Goal: Task Accomplishment & Management: Use online tool/utility

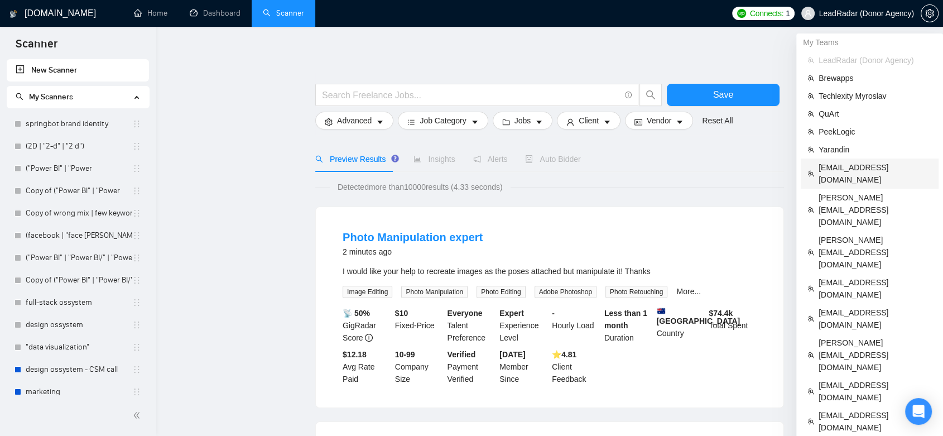
drag, startPoint x: 856, startPoint y: 417, endPoint x: 793, endPoint y: 160, distance: 264.7
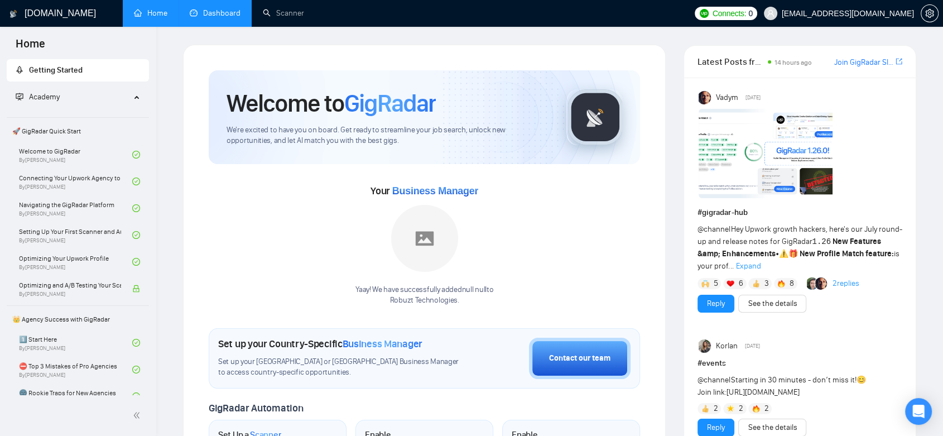
click at [213, 8] on link "Dashboard" at bounding box center [215, 12] width 51 height 9
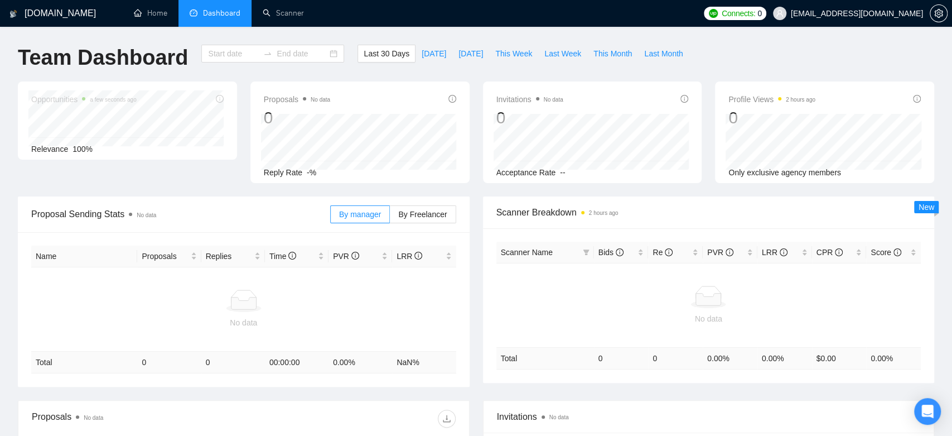
type input "[DATE]"
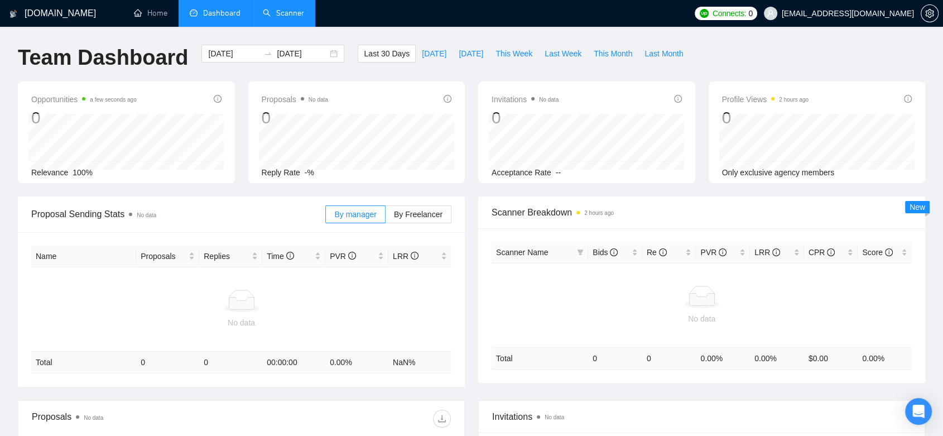
click at [273, 17] on link "Scanner" at bounding box center [283, 12] width 41 height 9
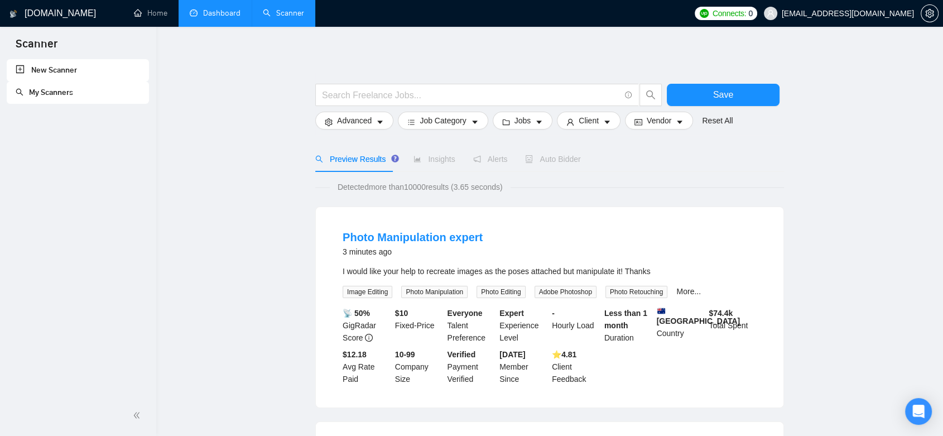
click at [65, 73] on link "New Scanner" at bounding box center [78, 70] width 124 height 22
click at [99, 248] on div "New Scanner My Scanners" at bounding box center [78, 227] width 156 height 336
click at [375, 96] on input "text" at bounding box center [471, 95] width 298 height 14
click at [50, 74] on link "New Scanner" at bounding box center [78, 70] width 124 height 22
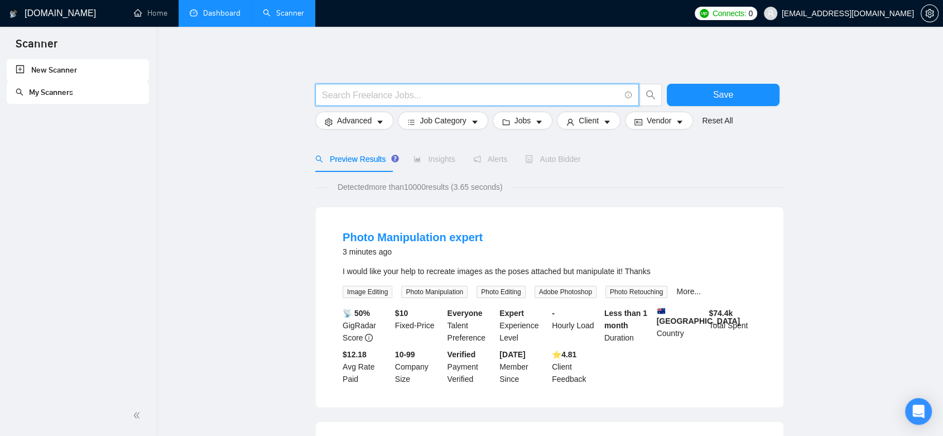
click at [352, 96] on input "text" at bounding box center [471, 95] width 298 height 14
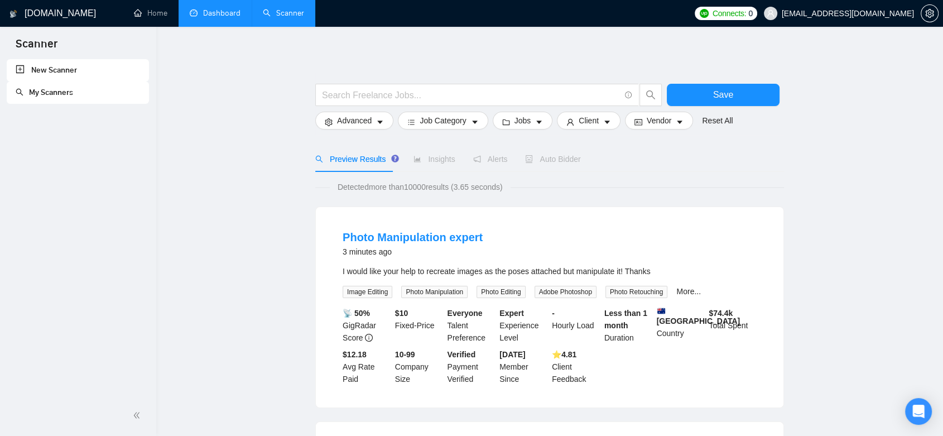
click at [156, 11] on link "Home" at bounding box center [150, 12] width 33 height 9
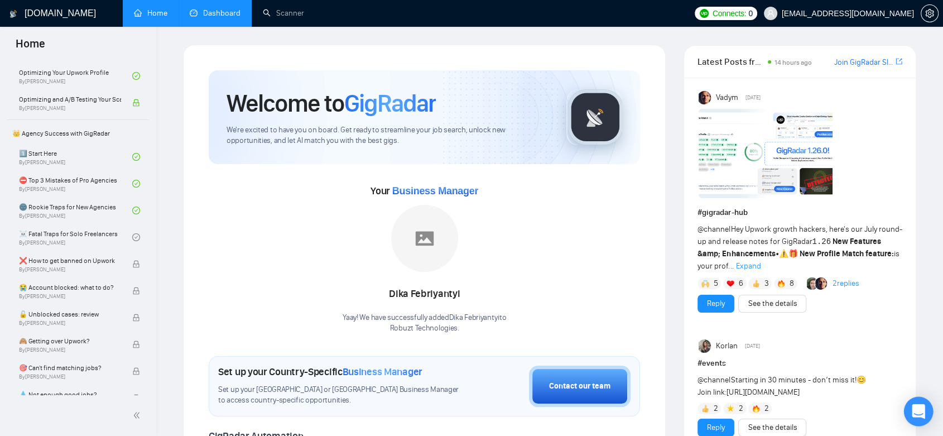
click at [921, 412] on icon "Open Intercom Messenger" at bounding box center [918, 411] width 13 height 15
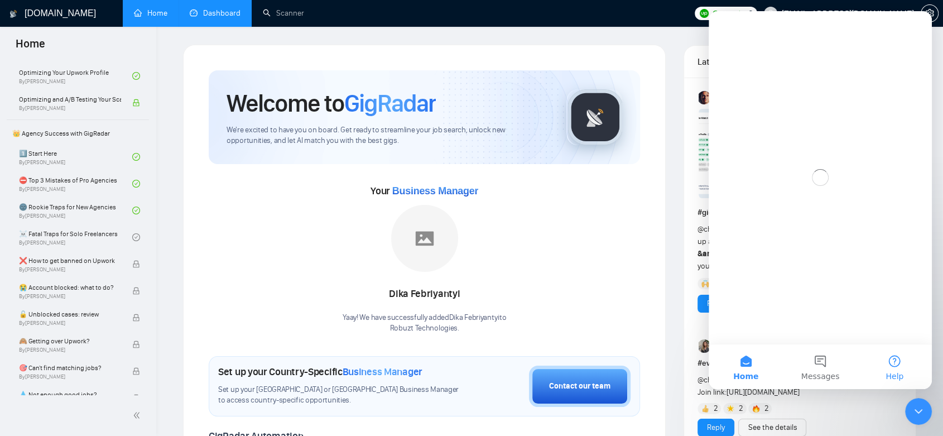
scroll to position [0, 0]
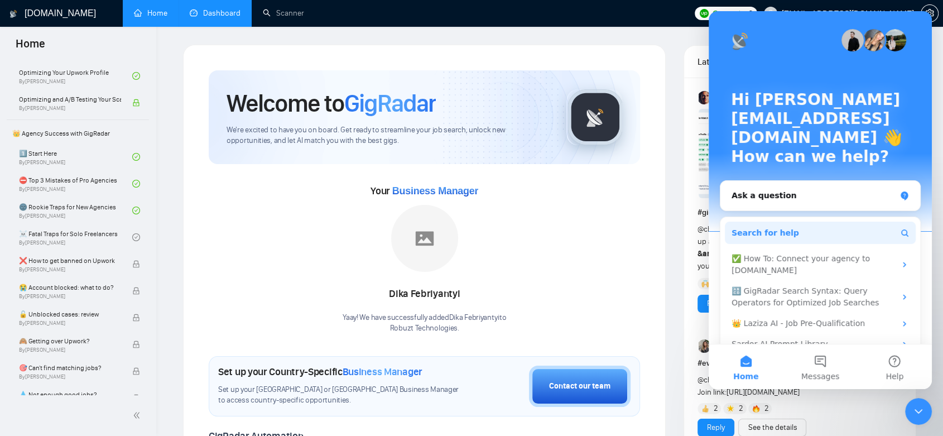
click at [802, 221] on button "Search for help" at bounding box center [820, 232] width 191 height 22
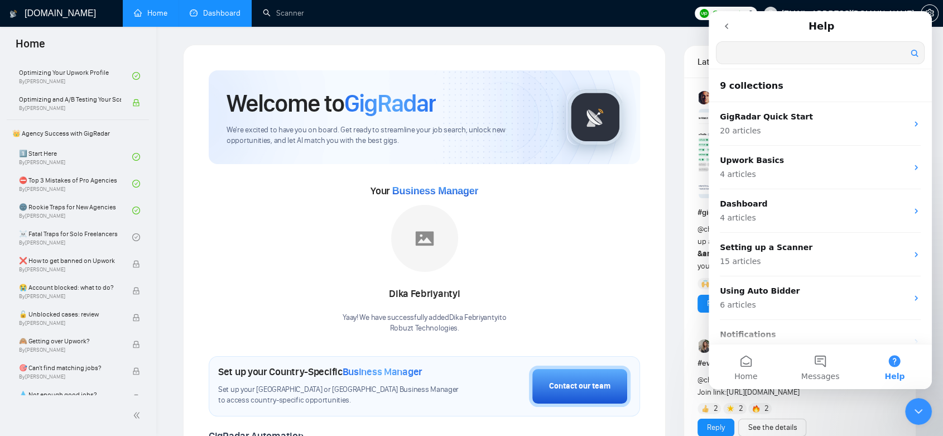
click at [733, 23] on button "go back" at bounding box center [726, 26] width 21 height 21
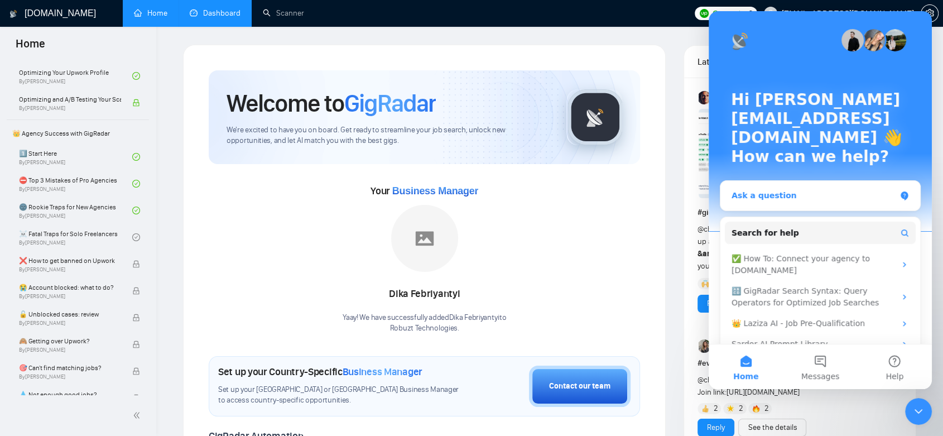
click at [815, 190] on div "Ask a question" at bounding box center [813, 196] width 164 height 12
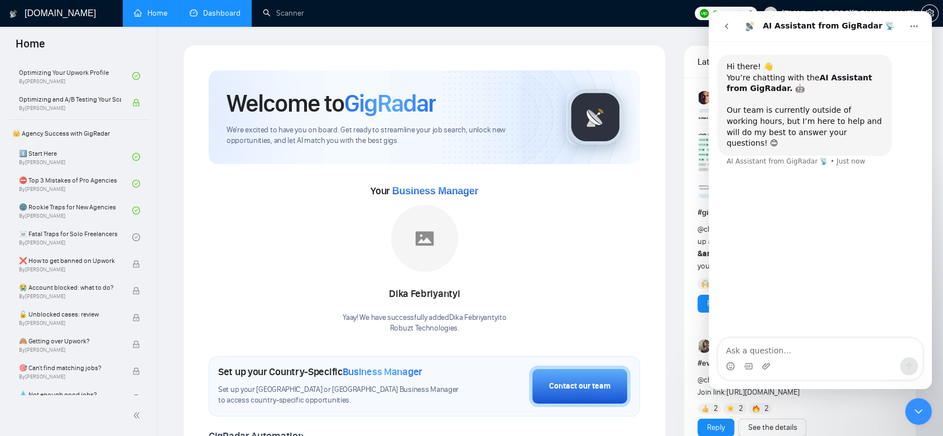
click at [724, 27] on icon "go back" at bounding box center [726, 26] width 9 height 9
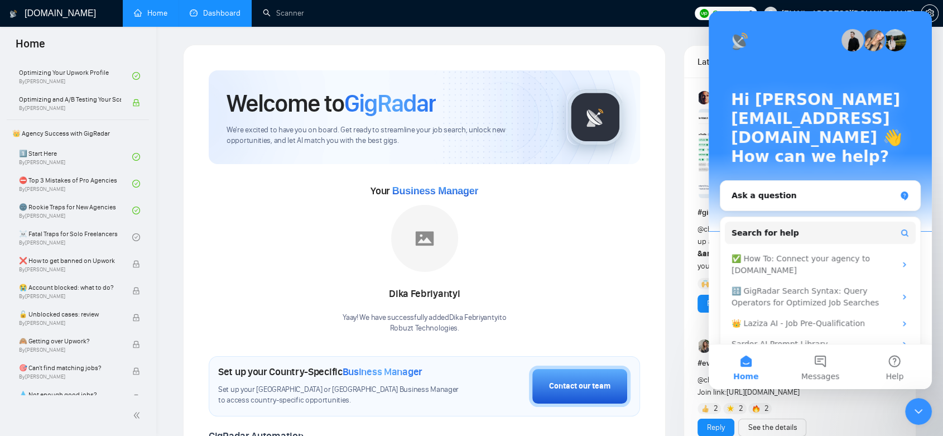
click at [920, 409] on icon "Close Intercom Messenger" at bounding box center [918, 410] width 13 height 13
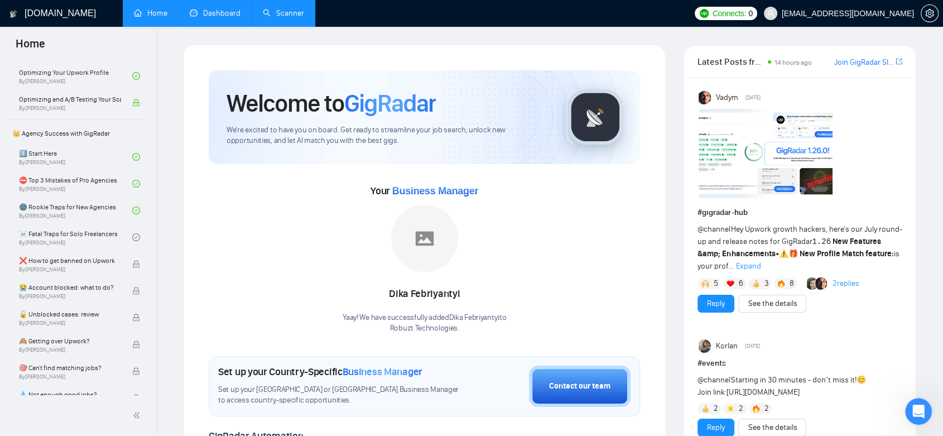
click at [292, 17] on link "Scanner" at bounding box center [283, 12] width 41 height 9
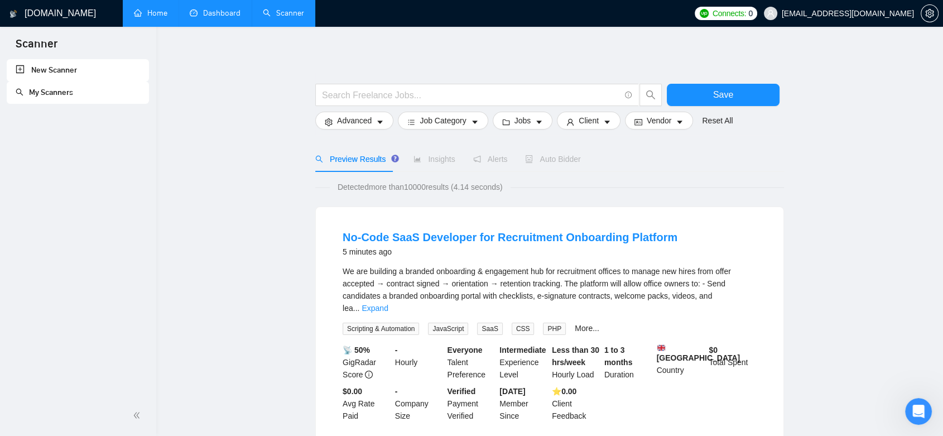
click at [71, 92] on link "My Scanners" at bounding box center [44, 92] width 57 height 9
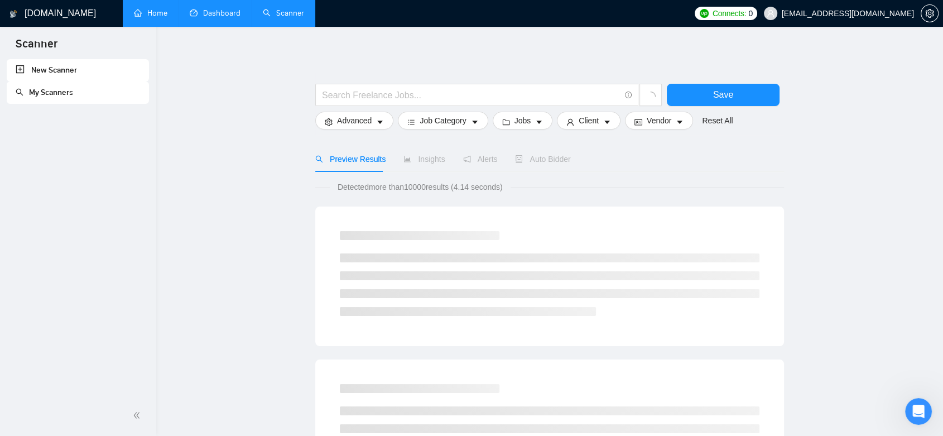
click at [62, 71] on link "New Scanner" at bounding box center [78, 70] width 124 height 22
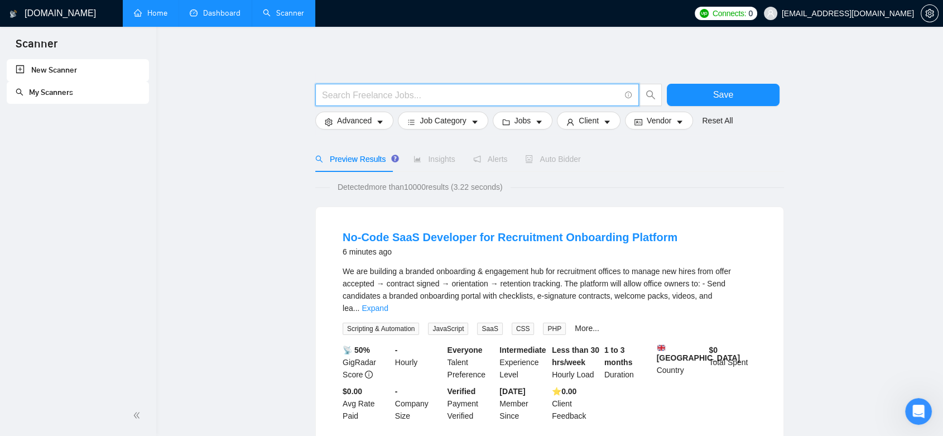
click at [476, 93] on input "text" at bounding box center [471, 95] width 298 height 14
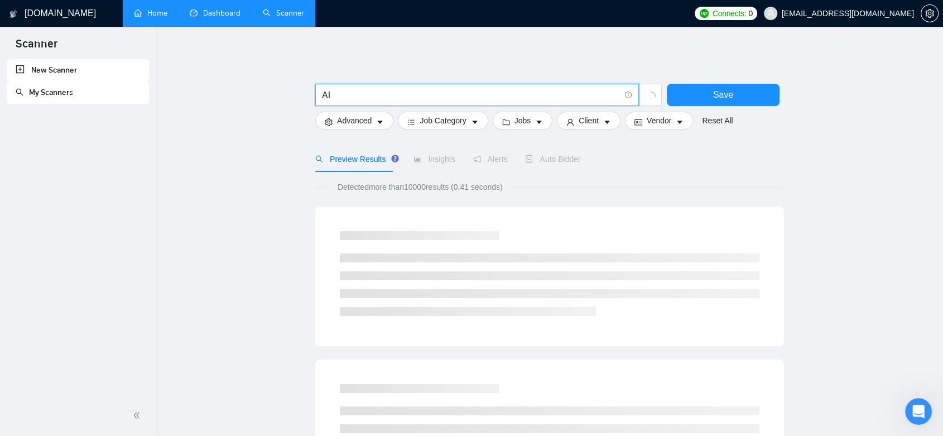
paste input "|"
click at [339, 97] on input "AI |" at bounding box center [471, 95] width 298 height 14
click at [340, 96] on input "AI |" at bounding box center [471, 95] width 298 height 14
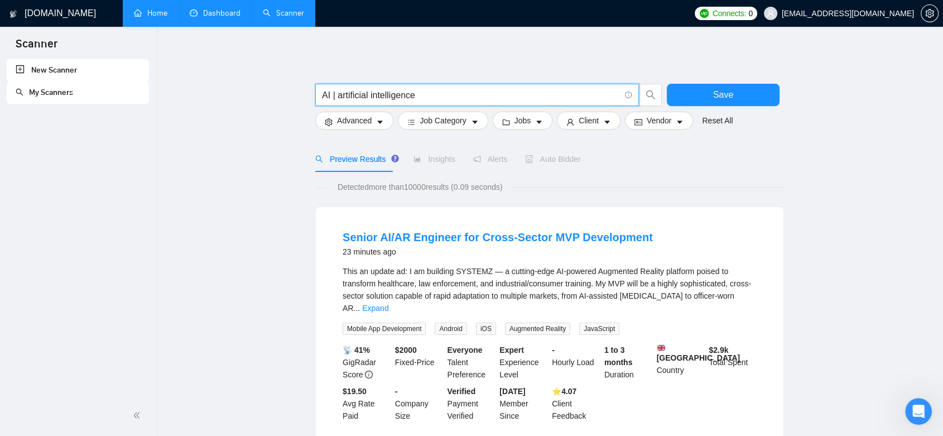
click at [338, 97] on input "AI | artificial intelligence" at bounding box center [471, 95] width 298 height 14
click at [419, 97] on input "AI | "artificial intelligence" at bounding box center [471, 95] width 298 height 14
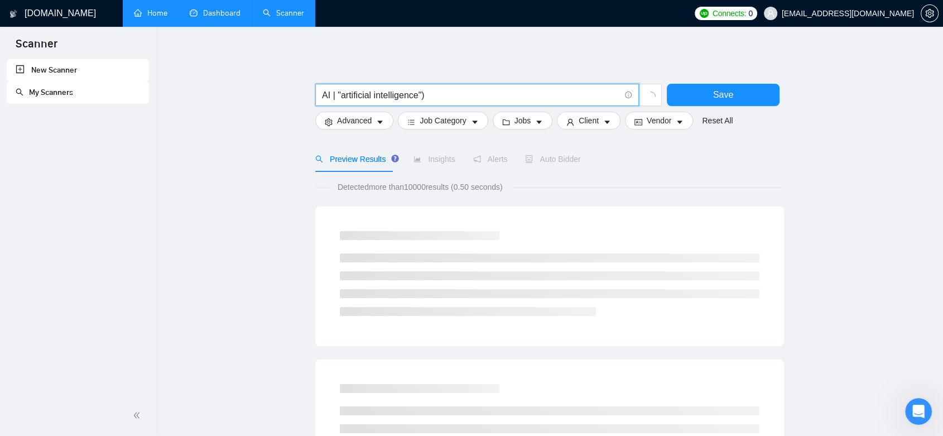
click at [319, 97] on span "AI | "artificial intelligence")" at bounding box center [477, 95] width 324 height 22
click at [322, 93] on input "AI | "artificial intelligence")" at bounding box center [471, 95] width 298 height 14
click at [436, 97] on input "(AI | "artificial intelligence")" at bounding box center [471, 95] width 298 height 14
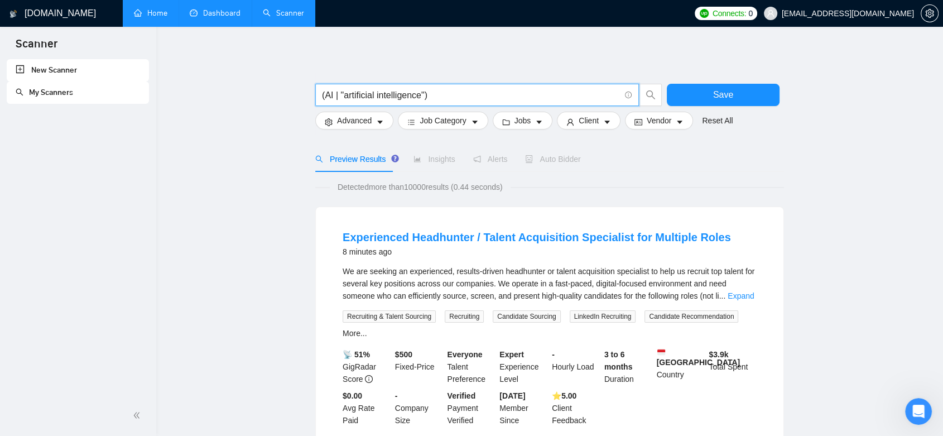
click at [334, 97] on input "(AI | "artificial intelligence")" at bounding box center [471, 95] width 298 height 14
click at [338, 97] on input "(AI | "artificial intelligence")" at bounding box center [471, 95] width 298 height 14
click at [335, 97] on input "(AI | "artificial intelligence")" at bounding box center [471, 95] width 298 height 14
click at [433, 95] on input "(AI | "artificial intelligence")" at bounding box center [471, 95] width 298 height 14
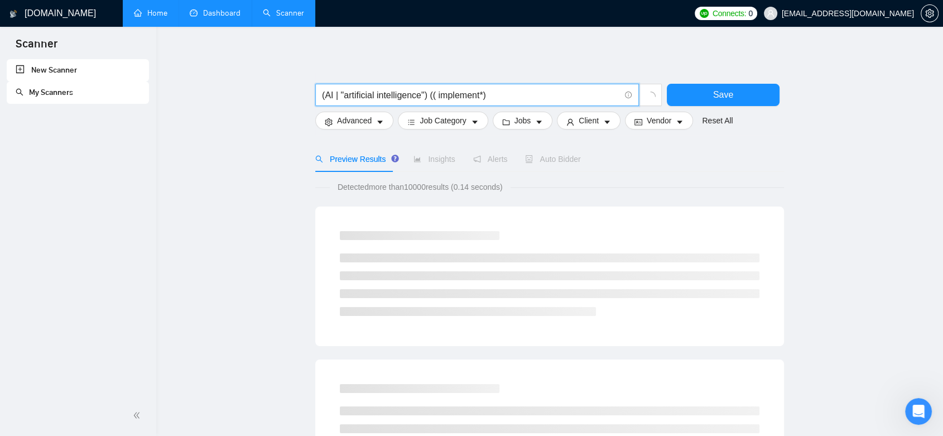
click at [438, 98] on input "(AI | "artificial intelligence") (( implement*)" at bounding box center [471, 95] width 298 height 14
click at [481, 95] on input "(AI | "artificial intelligence") ((implement*)" at bounding box center [471, 95] width 298 height 14
click at [495, 97] on input "(AI | "artificial intelligence") ((implement*)" at bounding box center [471, 95] width 298 height 14
click at [334, 94] on input "(AI | "artificial intelligence") ((implement*)" at bounding box center [471, 95] width 298 height 14
click at [495, 94] on input "(AI | "artificial intelligence") ((implement*)" at bounding box center [471, 95] width 298 height 14
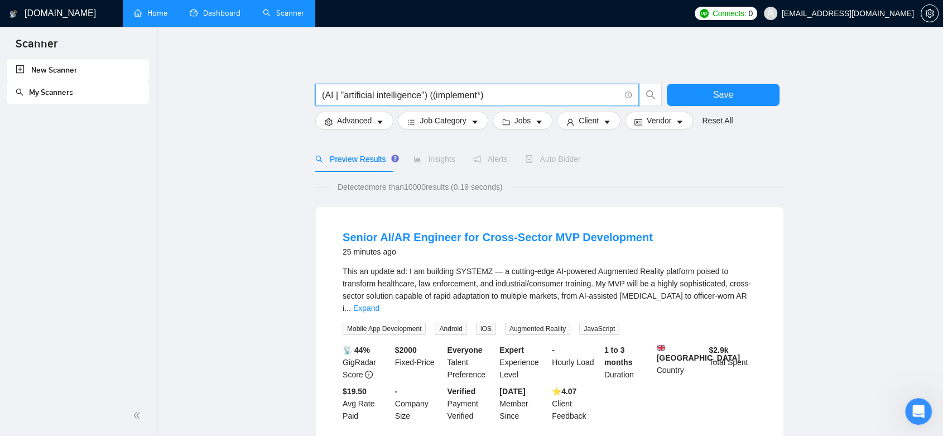
paste input "|"
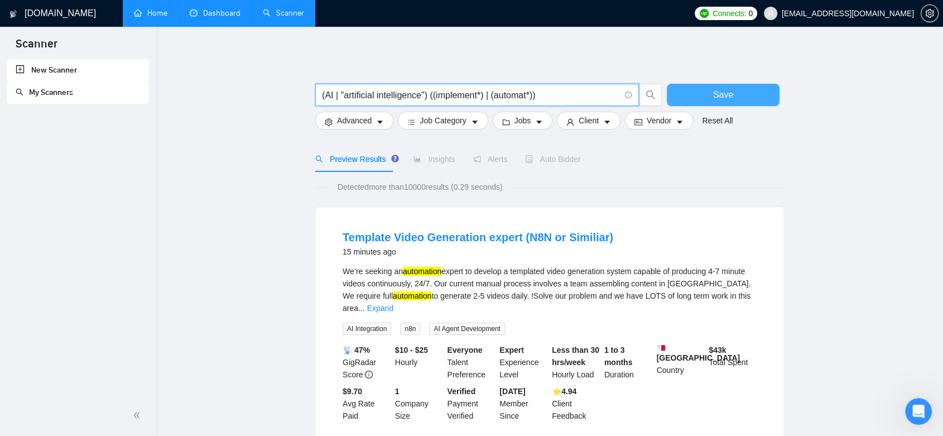
type input "(AI | "artificial intelligence") ((implement*) | (automat*))"
click at [719, 93] on span "Save" at bounding box center [723, 95] width 20 height 14
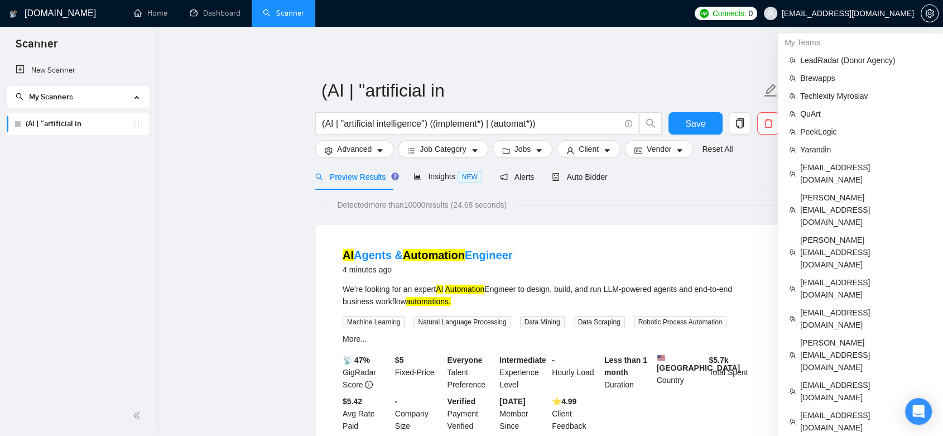
click at [901, 13] on span "[EMAIL_ADDRESS][DOMAIN_NAME]" at bounding box center [848, 13] width 132 height 0
click at [879, 59] on span "LeadRadar (Donor Agency)" at bounding box center [866, 60] width 132 height 12
